Goal: Task Accomplishment & Management: Manage account settings

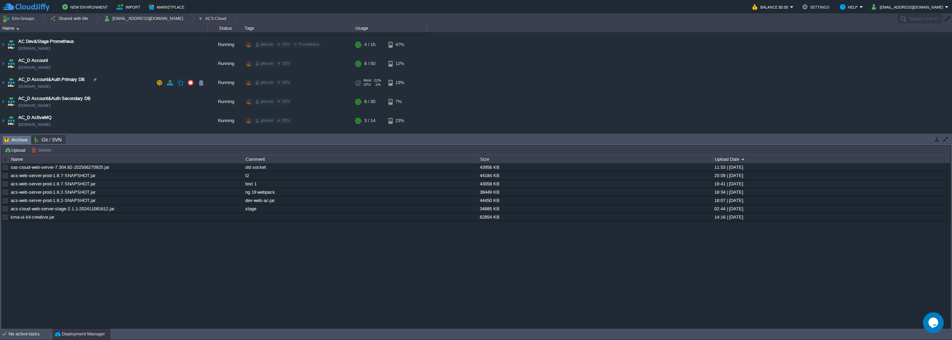
scroll to position [35, 0]
click at [48, 57] on td "AC_D Account [DOMAIN_NAME]" at bounding box center [104, 64] width 208 height 19
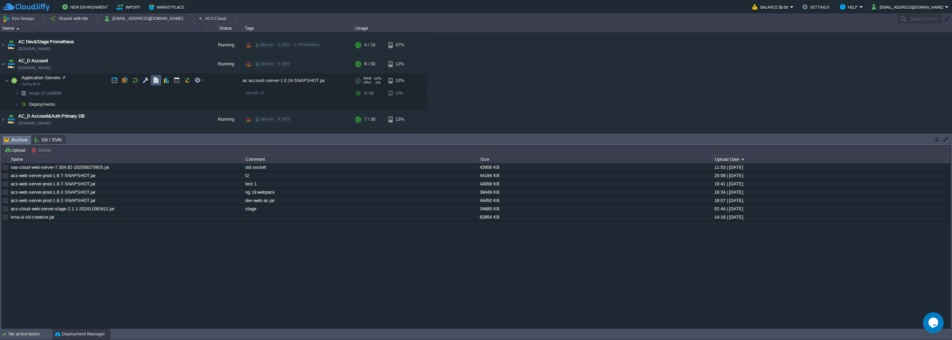
click at [152, 82] on td at bounding box center [156, 80] width 10 height 10
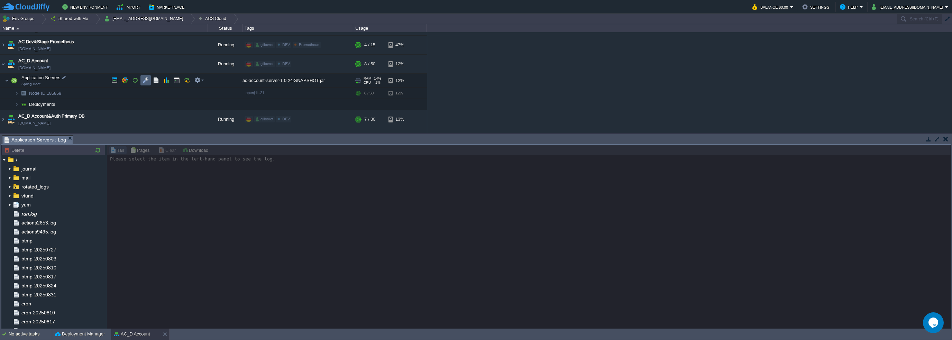
click at [148, 81] on button "button" at bounding box center [145, 80] width 6 height 6
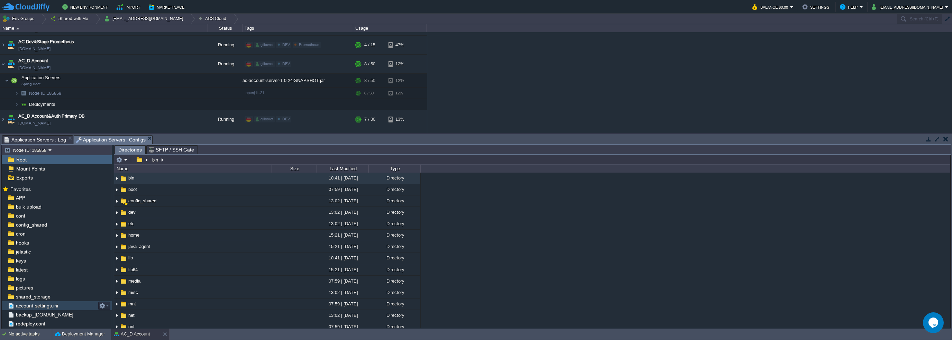
click at [46, 306] on span "account-settings.ini" at bounding box center [37, 306] width 45 height 6
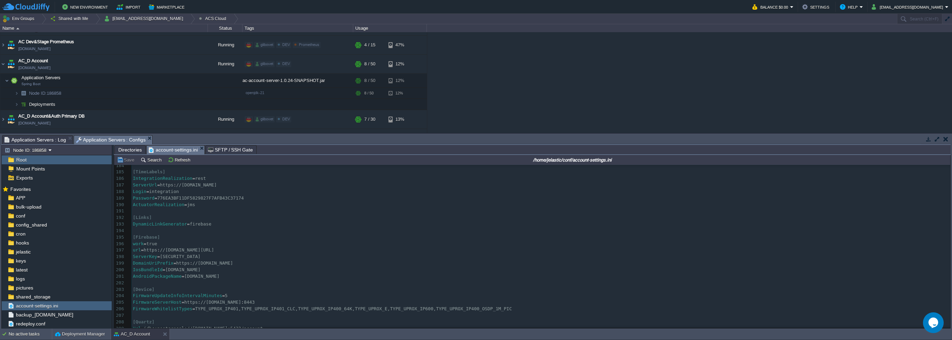
scroll to position [0, 0]
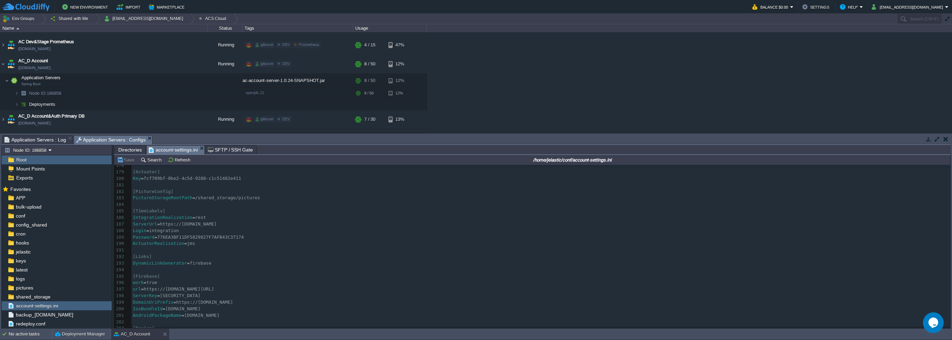
click at [206, 223] on span "//[DOMAIN_NAME]" at bounding box center [196, 223] width 40 height 5
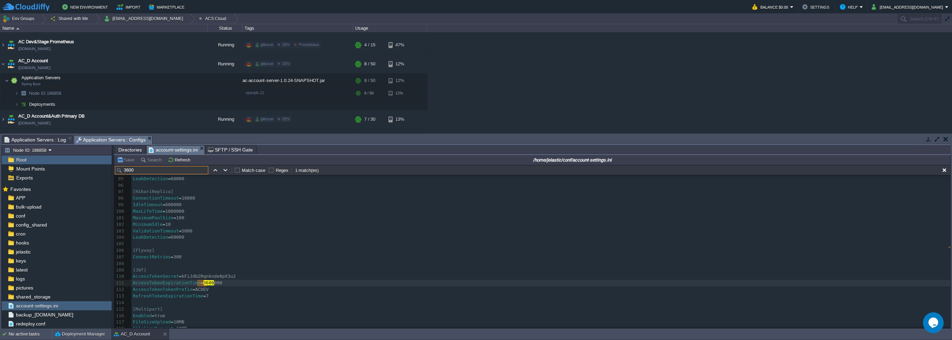
type input "3600"
type textarea "3600"
click at [124, 160] on button "Save" at bounding box center [126, 160] width 19 height 6
click at [132, 80] on button "button" at bounding box center [135, 80] width 6 height 6
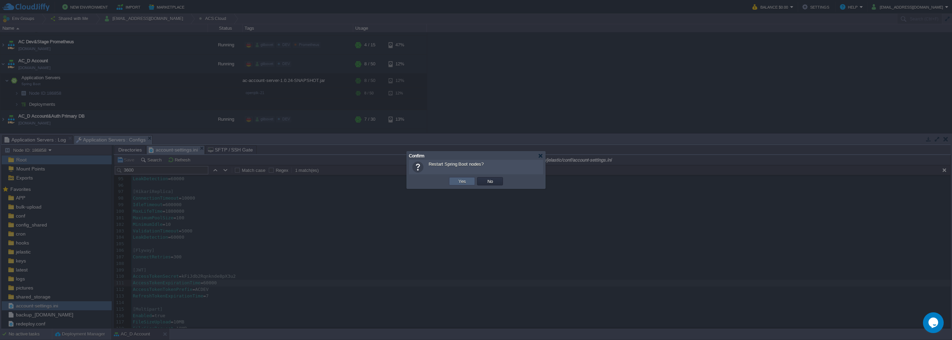
click at [465, 182] on button "Yes" at bounding box center [462, 181] width 12 height 6
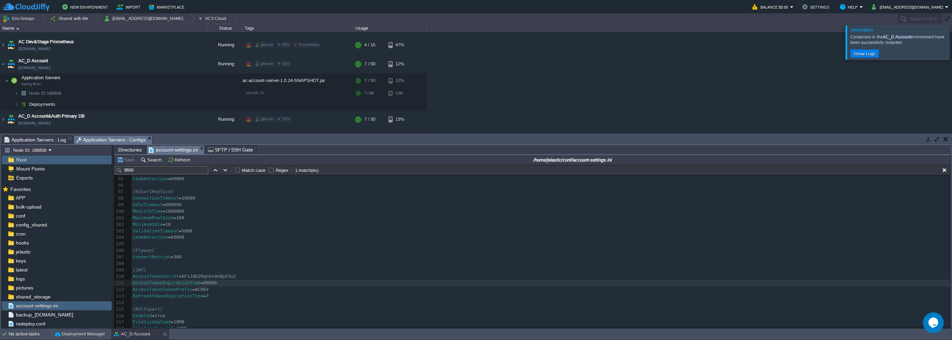
click at [203, 284] on span "60000" at bounding box center [209, 282] width 13 height 5
type textarea "1"
click at [123, 161] on button "Save" at bounding box center [126, 160] width 19 height 6
click at [133, 80] on button "button" at bounding box center [135, 80] width 6 height 6
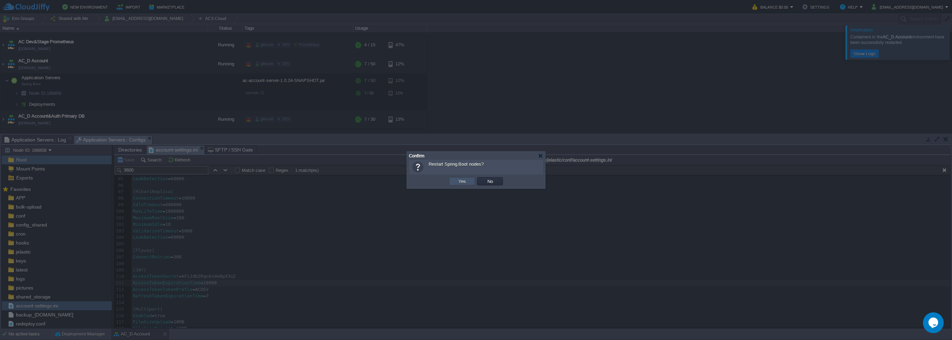
click at [462, 181] on button "Yes" at bounding box center [462, 181] width 12 height 6
